Goal: Task Accomplishment & Management: Manage account settings

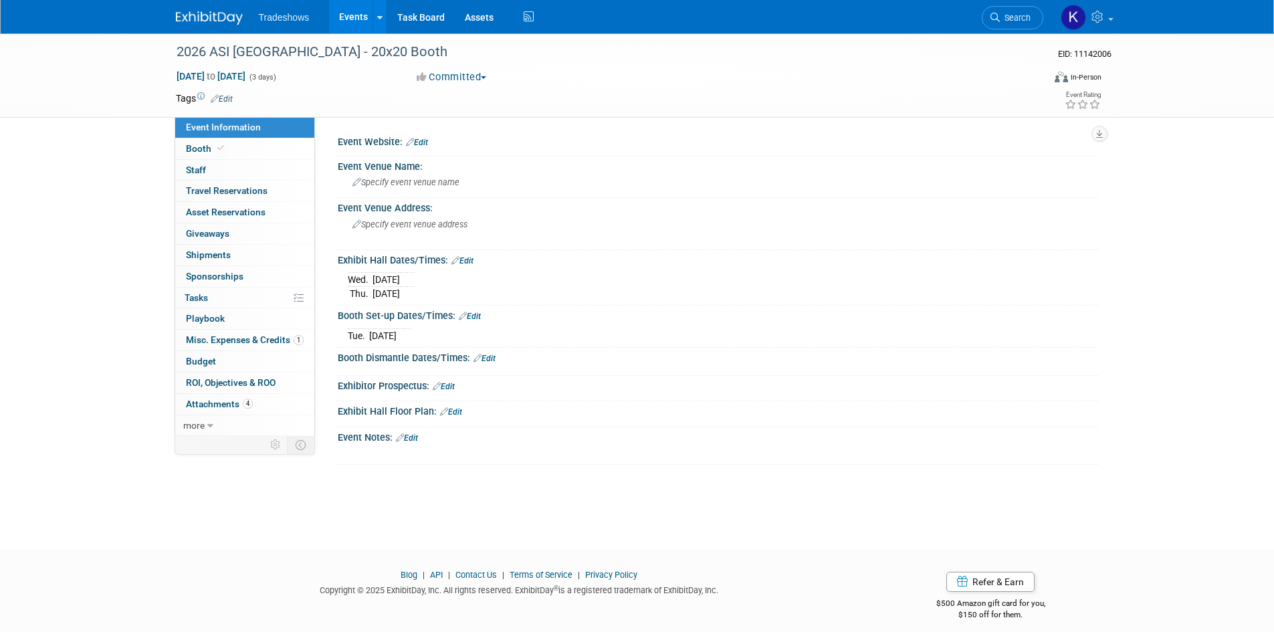
click at [214, 18] on img at bounding box center [209, 17] width 67 height 13
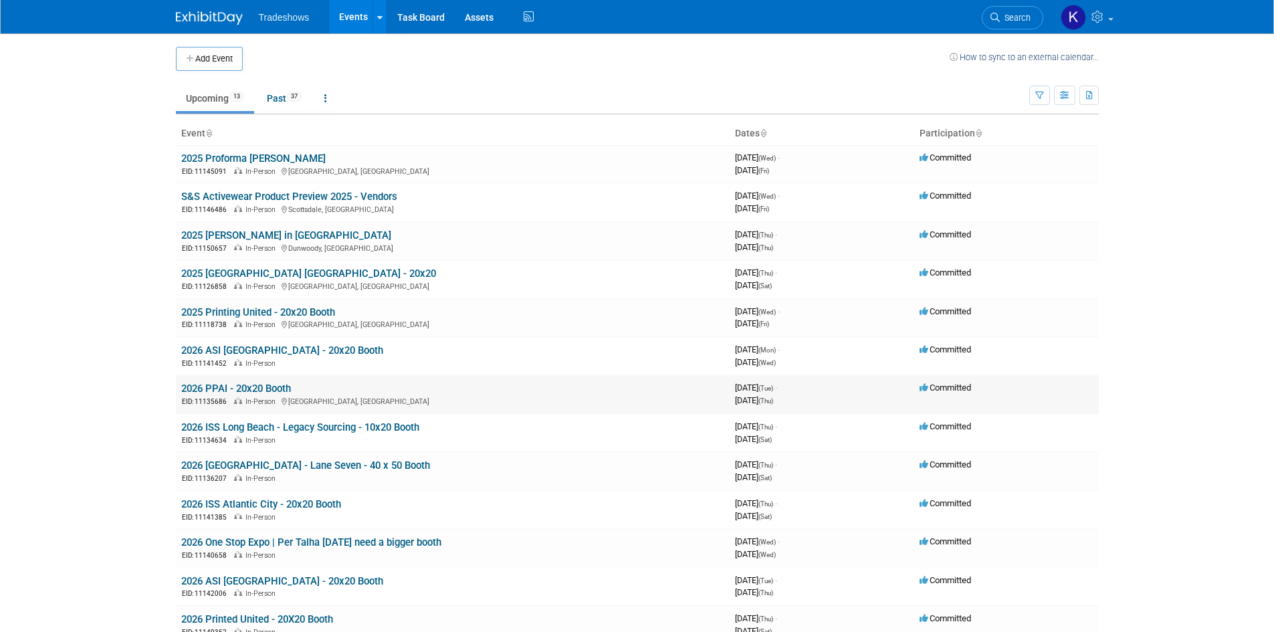
click at [247, 384] on link "2026 PPAI - 20x20 Booth" at bounding box center [236, 389] width 110 height 12
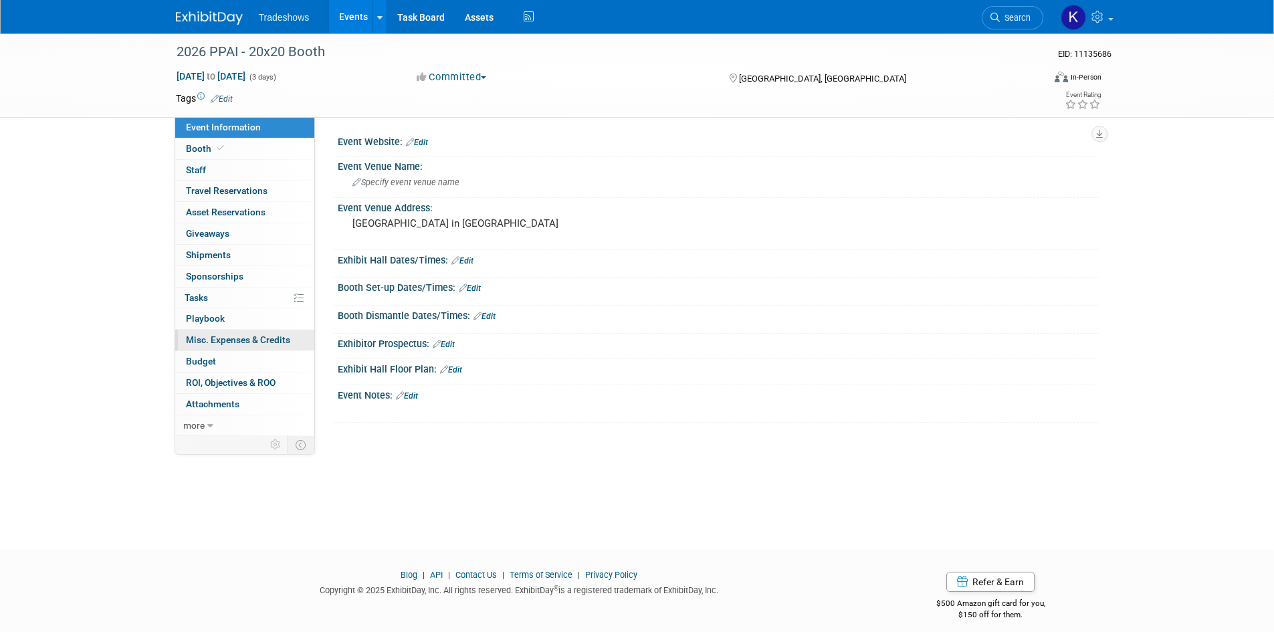
click at [216, 342] on span "Misc. Expenses & Credits 0" at bounding box center [238, 339] width 104 height 11
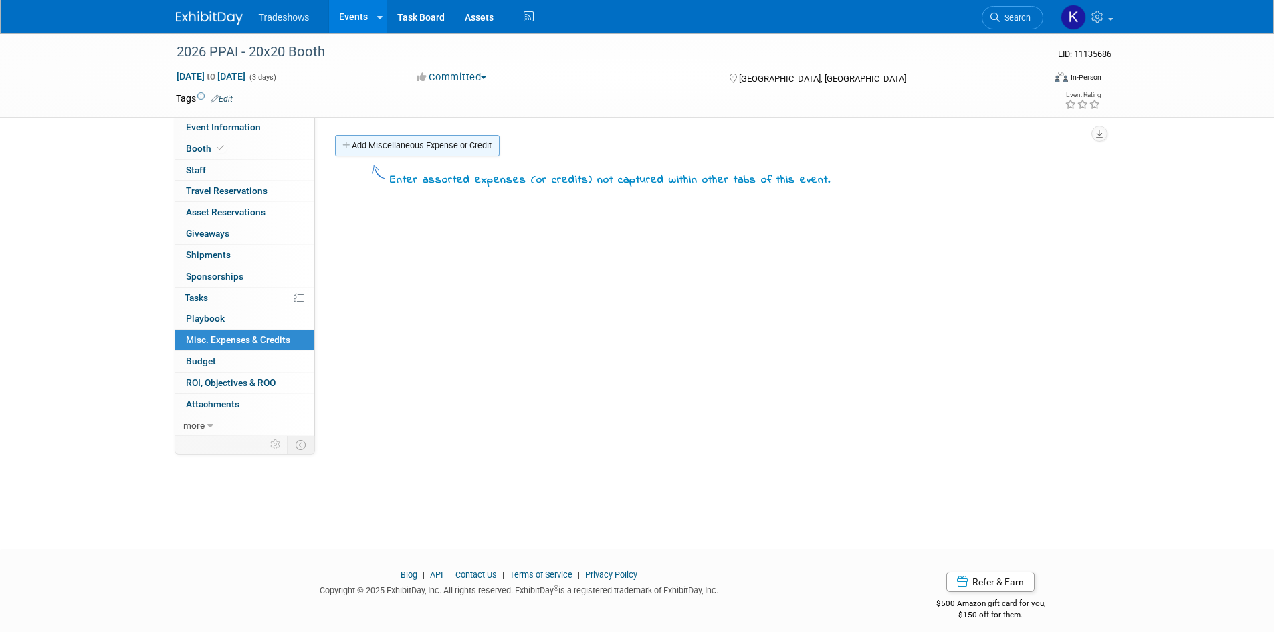
click at [389, 142] on link "Add Miscellaneous Expense or Credit" at bounding box center [417, 145] width 165 height 21
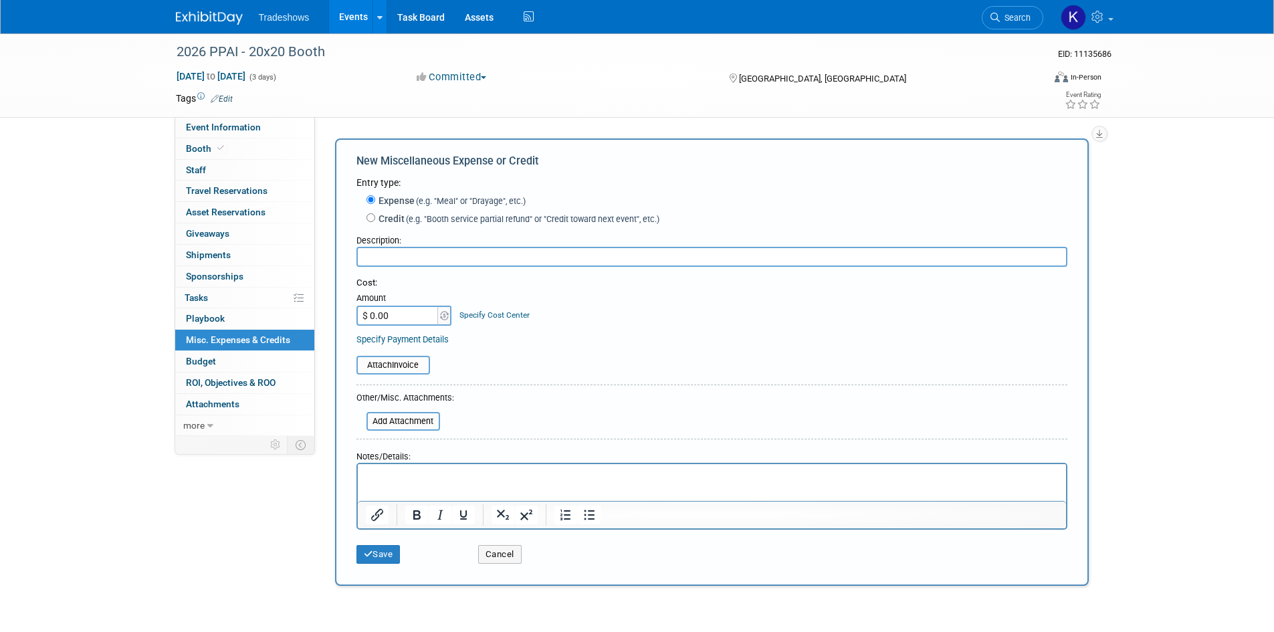
click at [432, 254] on input "text" at bounding box center [711, 257] width 711 height 20
paste input "INV7974"
type input "INV7974"
click at [507, 475] on p "Rich Text Area. Press ALT-0 for help." at bounding box center [711, 475] width 693 height 13
type input "$ 1,000.00"
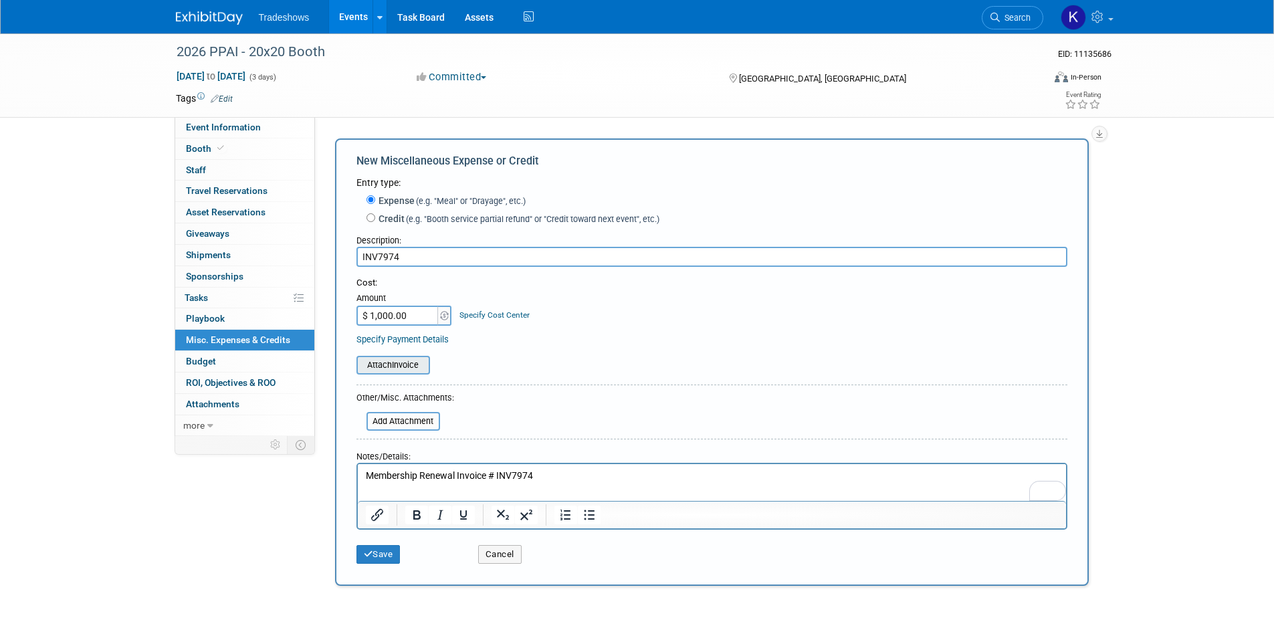
click at [412, 370] on input "file" at bounding box center [349, 365] width 159 height 16
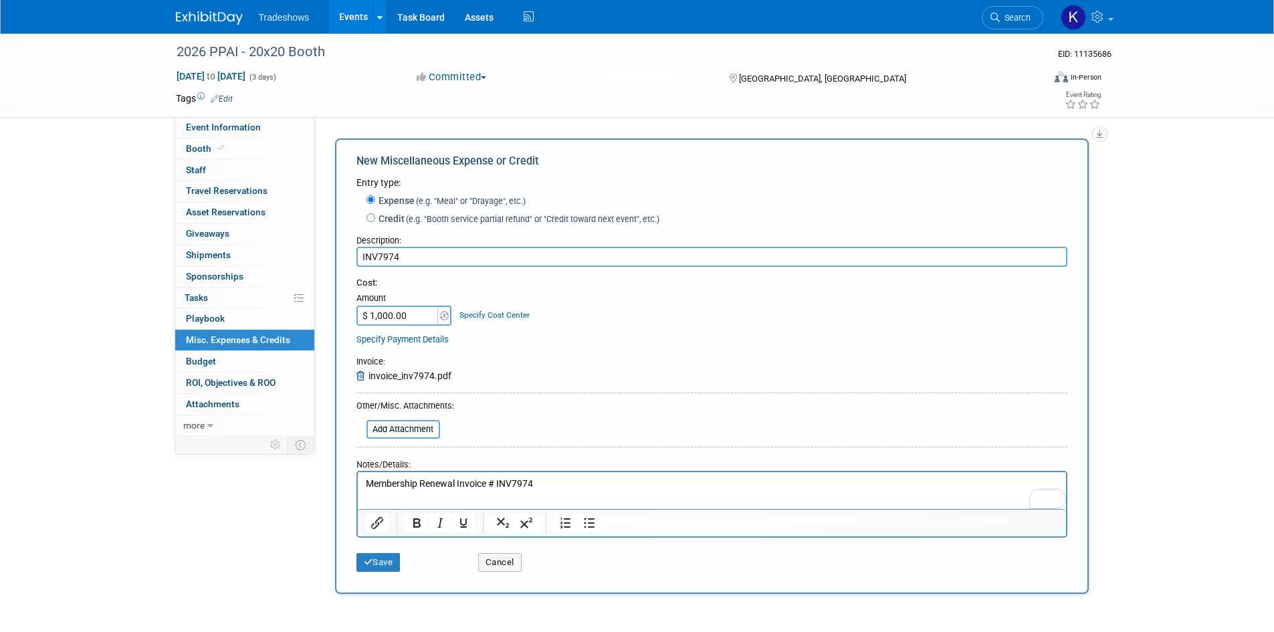
click at [576, 477] on p "Membership Renewal Invoice # INV7974" at bounding box center [711, 483] width 693 height 13
paste body "To enrich screen reader interactions, please activate Accessibility in Grammarl…"
click at [552, 494] on p "Annual Membership Dues - Standard Base" at bounding box center [711, 497] width 693 height 13
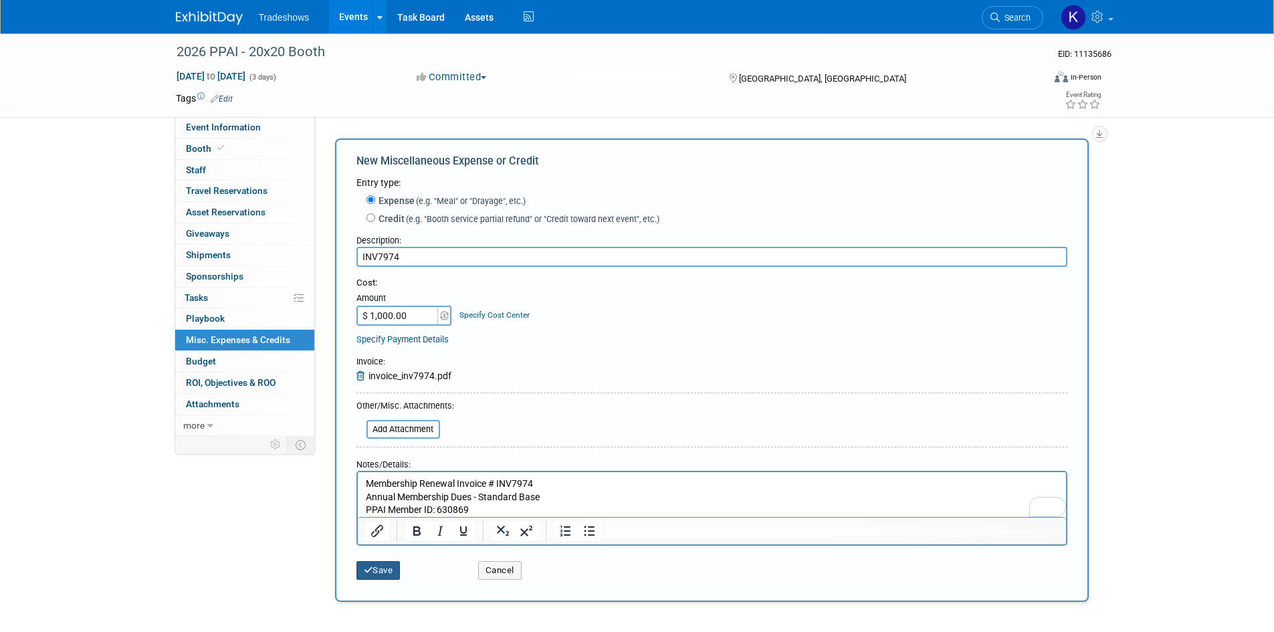
click at [388, 578] on button "Save" at bounding box center [378, 570] width 44 height 19
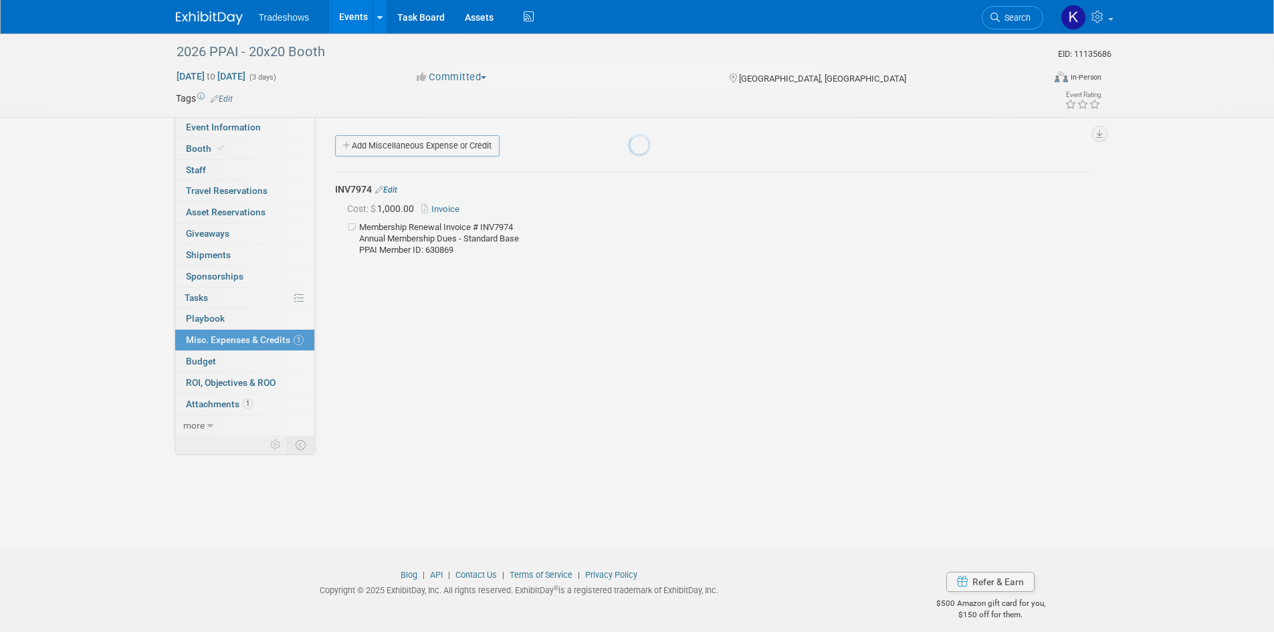
scroll to position [11, 0]
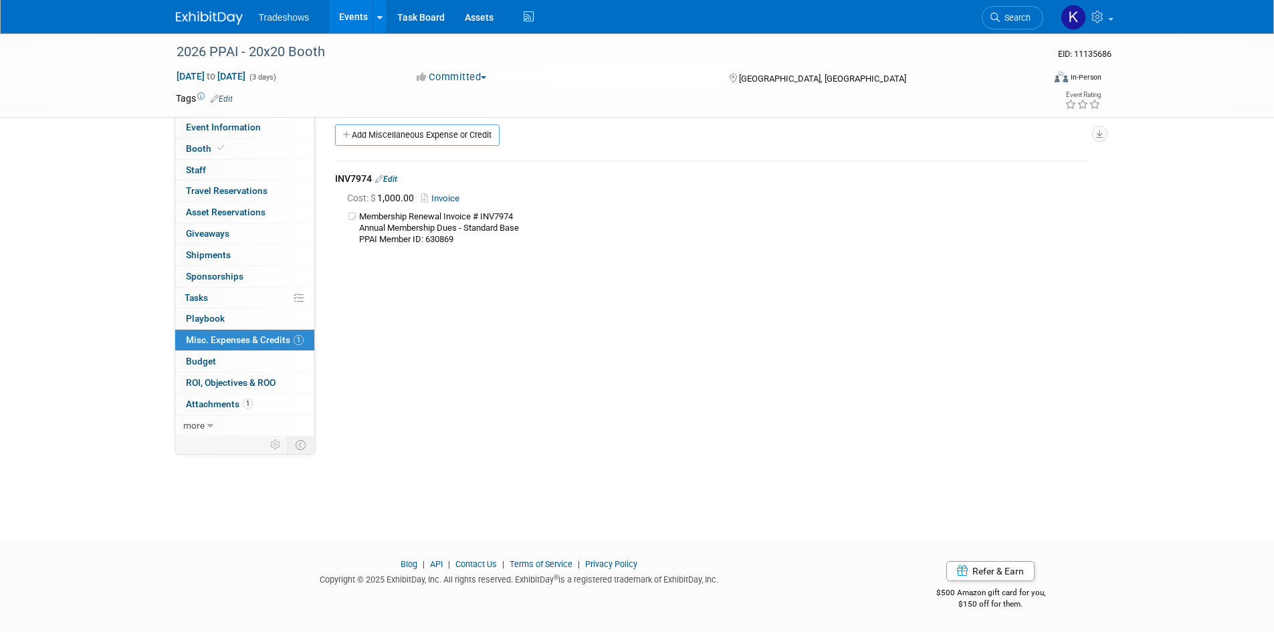
click at [194, 11] on img at bounding box center [209, 17] width 67 height 13
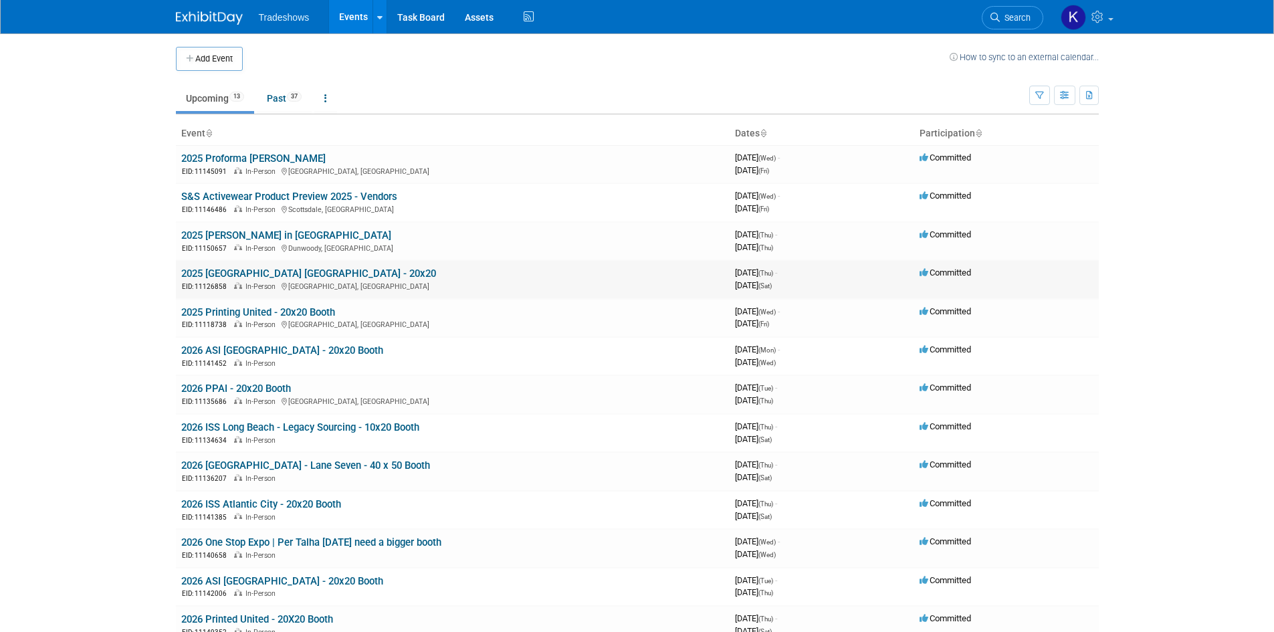
click at [247, 277] on link "2025 [GEOGRAPHIC_DATA] [GEOGRAPHIC_DATA] - 20x20" at bounding box center [308, 274] width 255 height 12
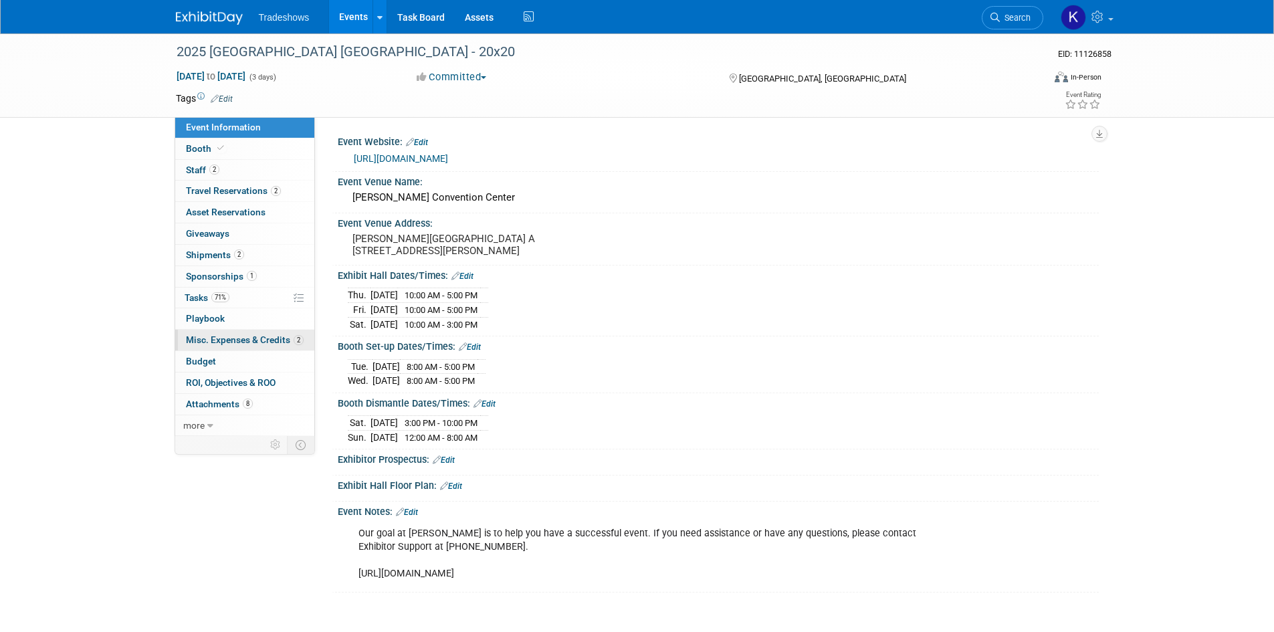
click at [231, 338] on span "Misc. Expenses & Credits 2" at bounding box center [245, 339] width 118 height 11
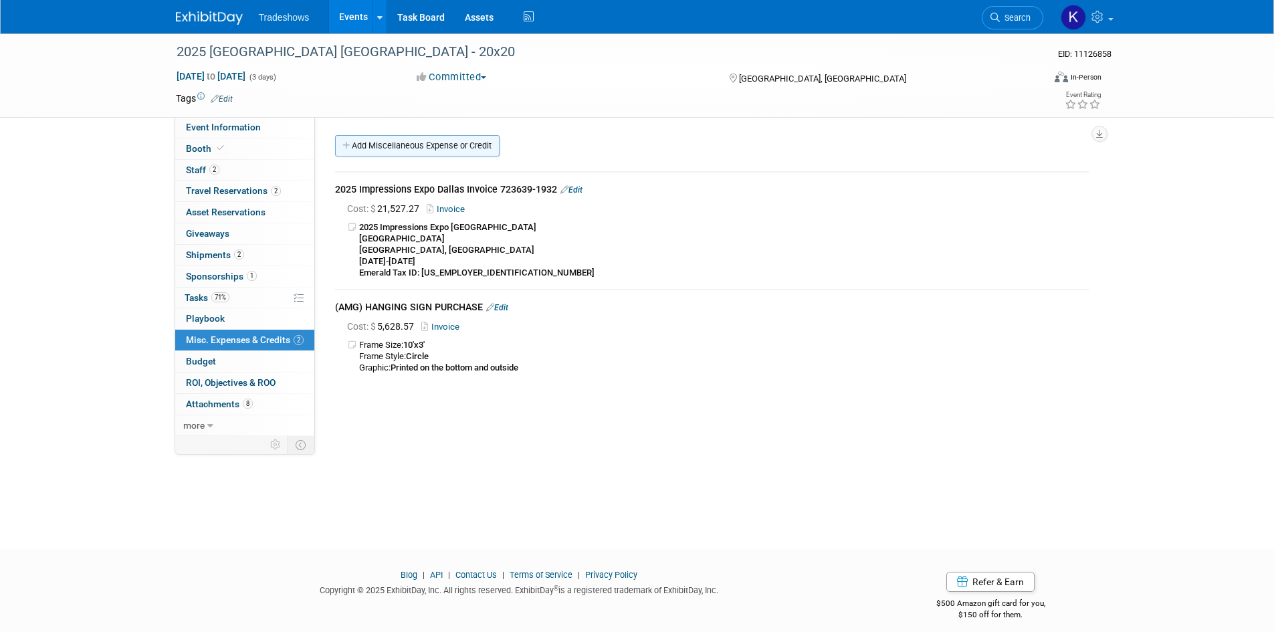
click at [393, 152] on link "Add Miscellaneous Expense or Credit" at bounding box center [417, 145] width 165 height 21
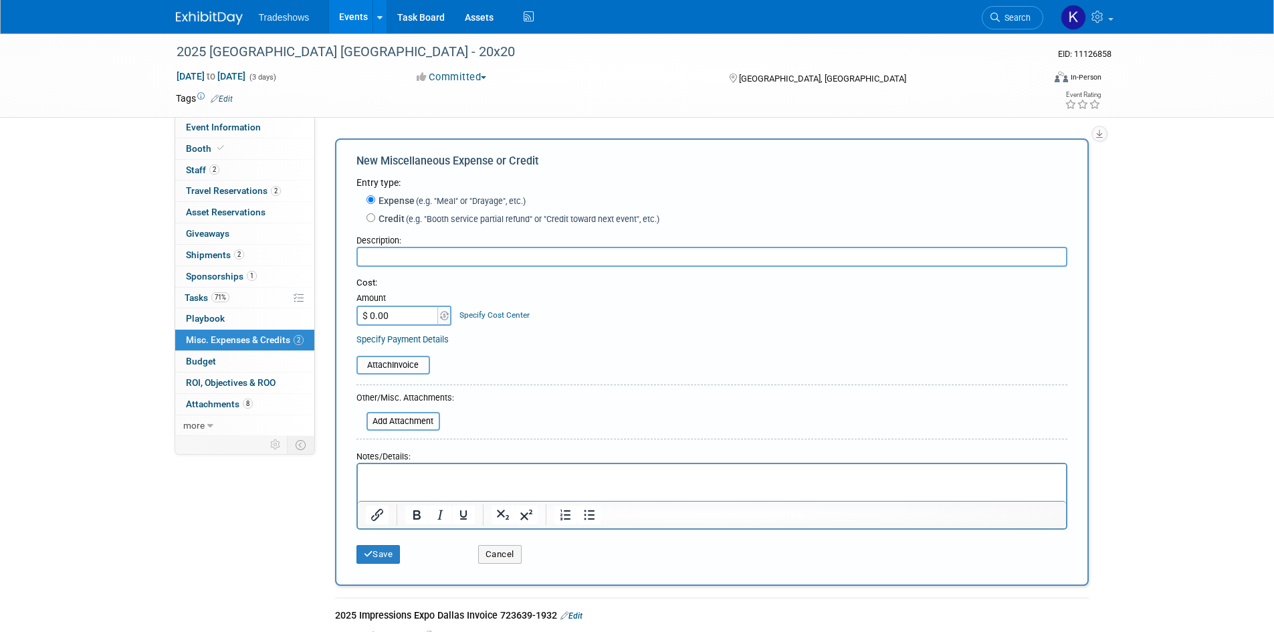
paste input "[PERSON_NAME]"
click at [456, 260] on input "[PERSON_NAME]" at bounding box center [711, 257] width 711 height 20
paste input "ELECTRICAL ORDER"
type input "[PERSON_NAME] ELECTRICAL ORDER"
click at [415, 316] on input "$ 0.00" at bounding box center [398, 316] width 84 height 20
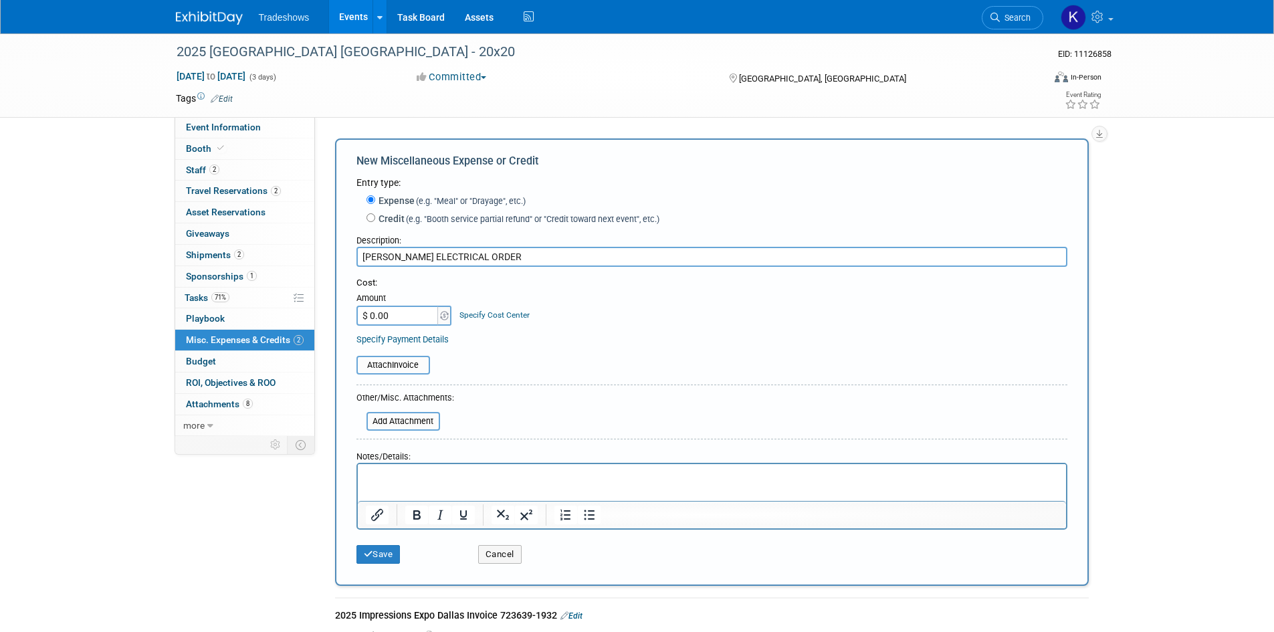
drag, startPoint x: 415, startPoint y: 316, endPoint x: 368, endPoint y: 315, distance: 47.5
click at [368, 315] on input "$ 0.00" at bounding box center [398, 316] width 84 height 20
type input "$ 307.97"
click at [413, 368] on input "file" at bounding box center [349, 365] width 159 height 16
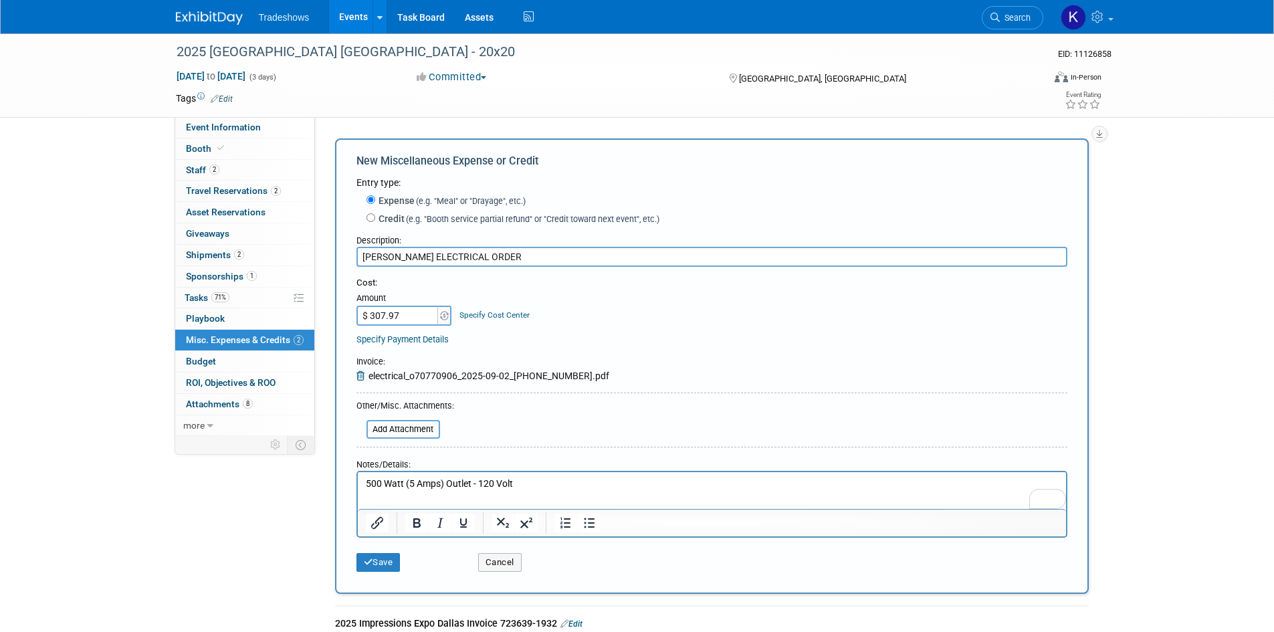
click at [369, 491] on html "500 Watt (5 Amps) Outlet - 120 Volt" at bounding box center [711, 481] width 708 height 19
click at [537, 482] on p "500 Watt (5 Amps) Outlet - 120 Volt" at bounding box center [711, 483] width 693 height 13
click at [480, 497] on p "Booth number: 531" at bounding box center [711, 497] width 693 height 13
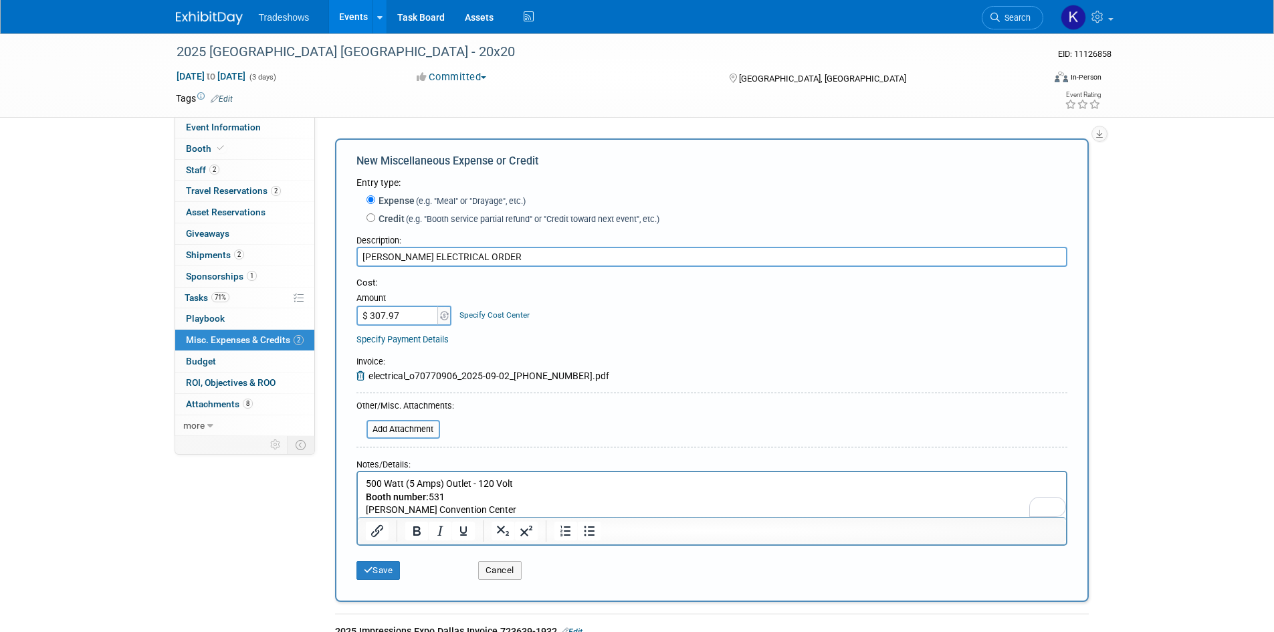
click at [544, 504] on p "[PERSON_NAME] Convention Center" at bounding box center [711, 510] width 693 height 13
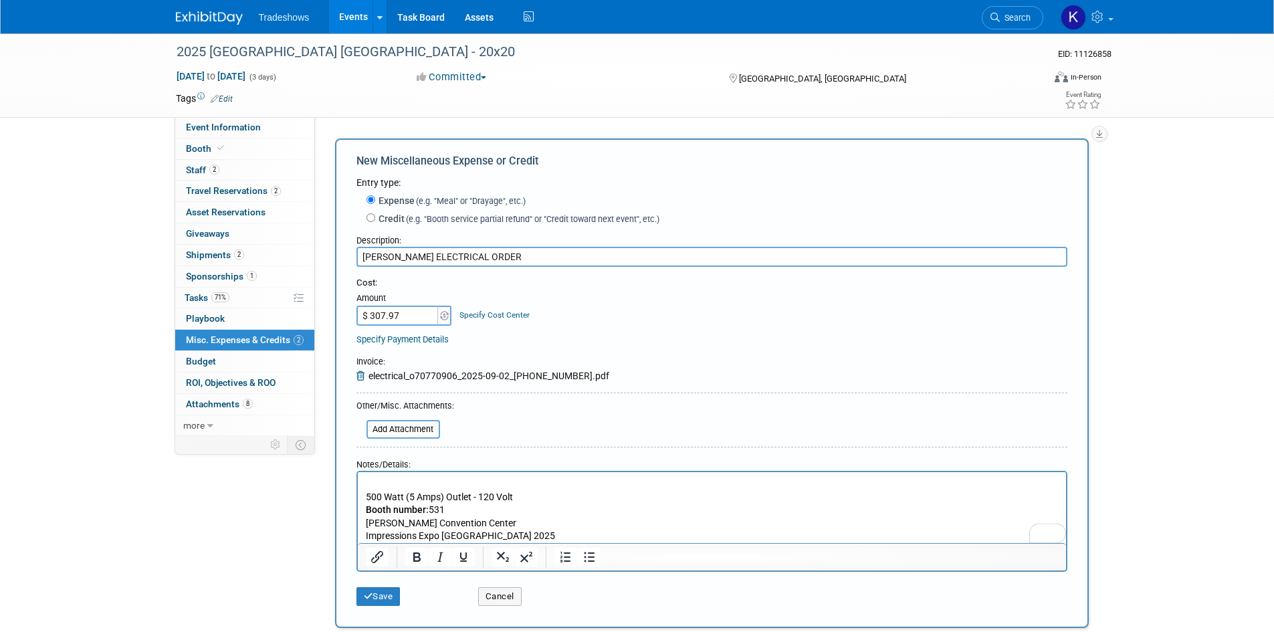
click at [508, 534] on p "Impressions Expo [GEOGRAPHIC_DATA] 2025" at bounding box center [711, 536] width 693 height 13
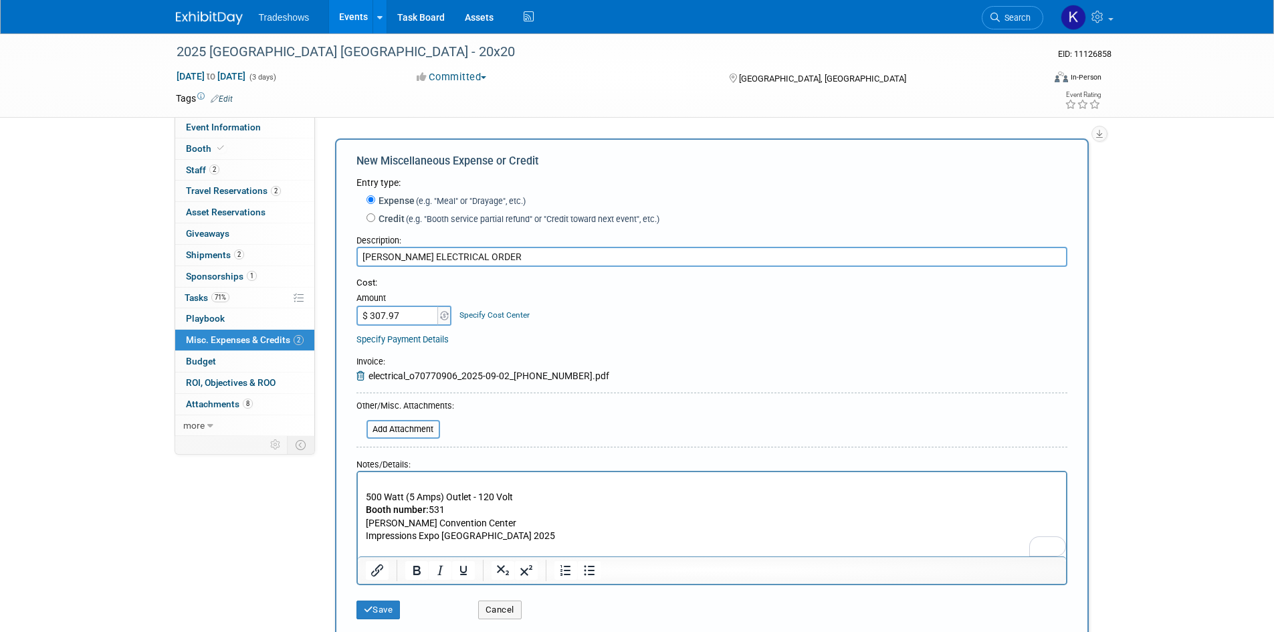
click at [512, 543] on p "To enrich screen reader interactions, please activate Accessibility in Grammarl…" at bounding box center [711, 549] width 693 height 13
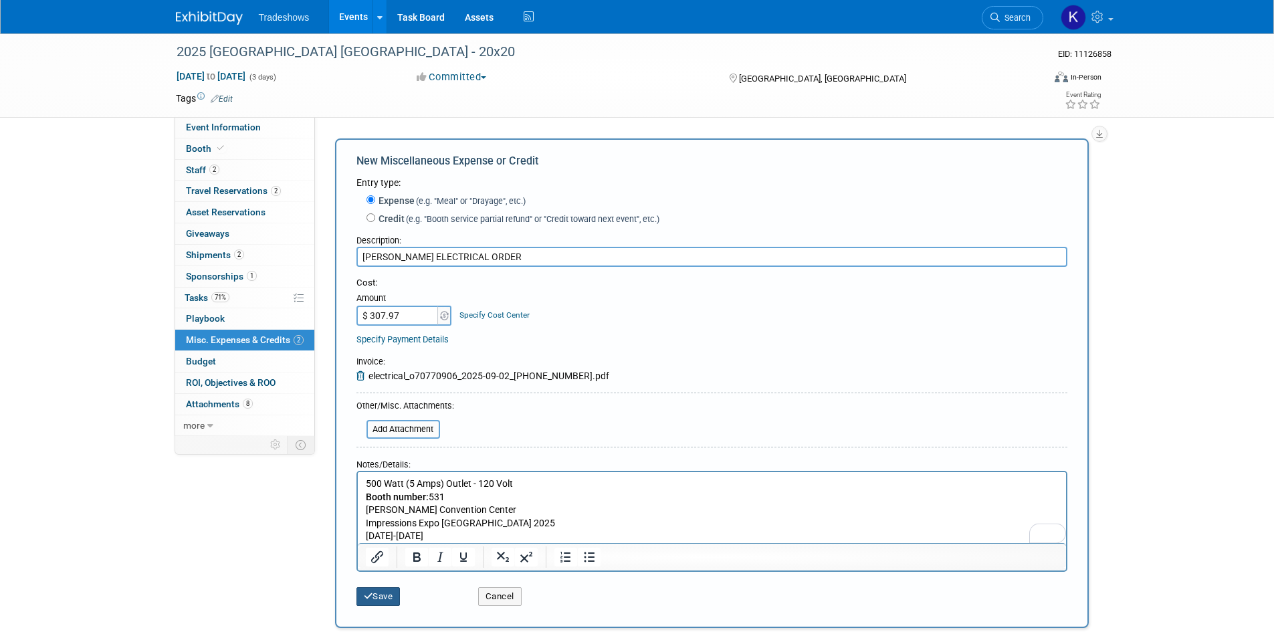
click at [375, 605] on button "Save" at bounding box center [378, 596] width 44 height 19
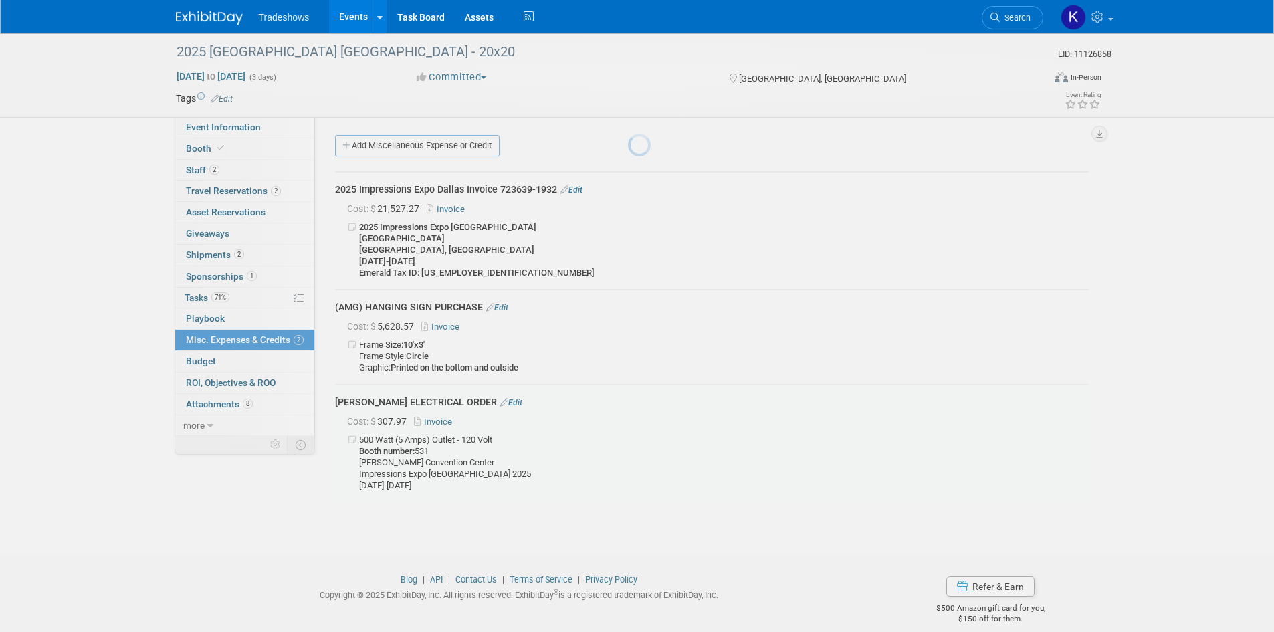
scroll to position [13, 0]
